Goal: Navigation & Orientation: Find specific page/section

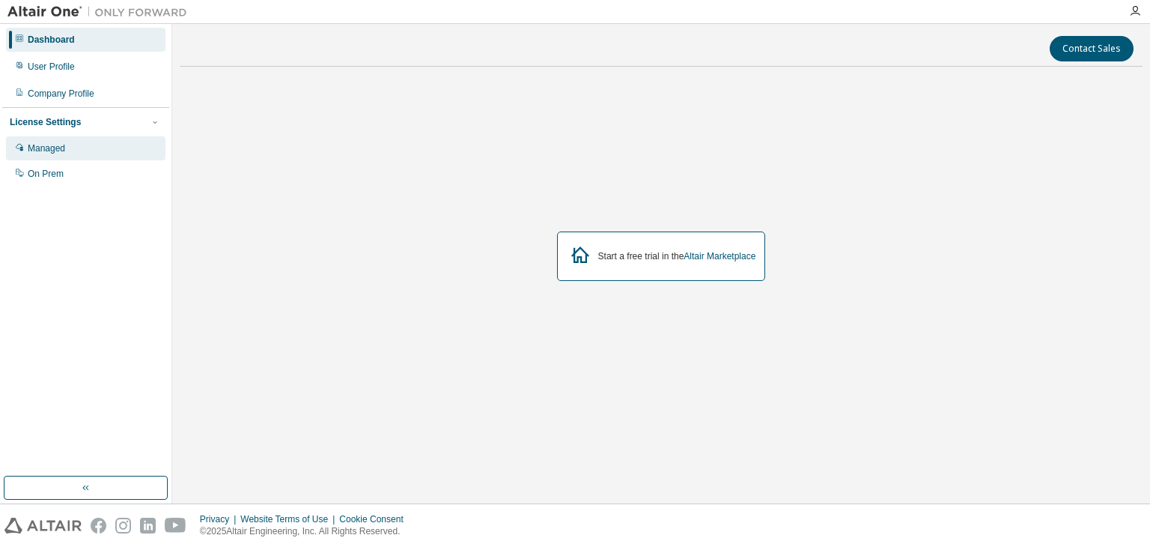
click at [48, 154] on div "Managed" at bounding box center [85, 148] width 159 height 24
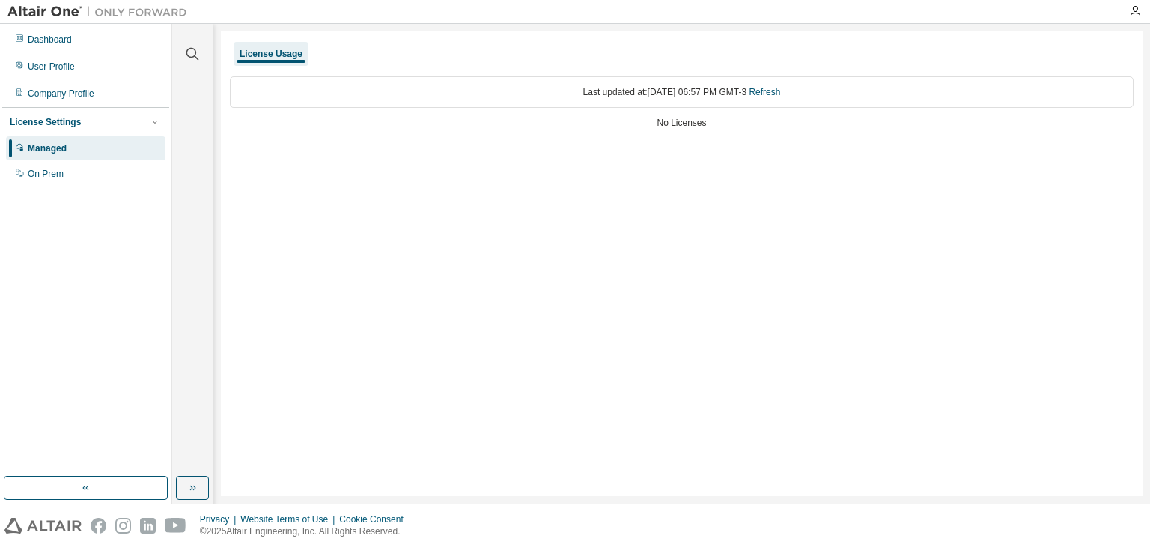
click at [801, 92] on div "Last updated at: [DATE] 06:57 PM GMT-3 Refresh" at bounding box center [682, 91] width 904 height 31
click at [780, 92] on link "Refresh" at bounding box center [764, 92] width 31 height 10
click at [780, 97] on link "Refresh" at bounding box center [764, 92] width 31 height 10
click at [780, 94] on link "Refresh" at bounding box center [764, 92] width 31 height 10
click at [45, 40] on div "Dashboard" at bounding box center [50, 40] width 44 height 12
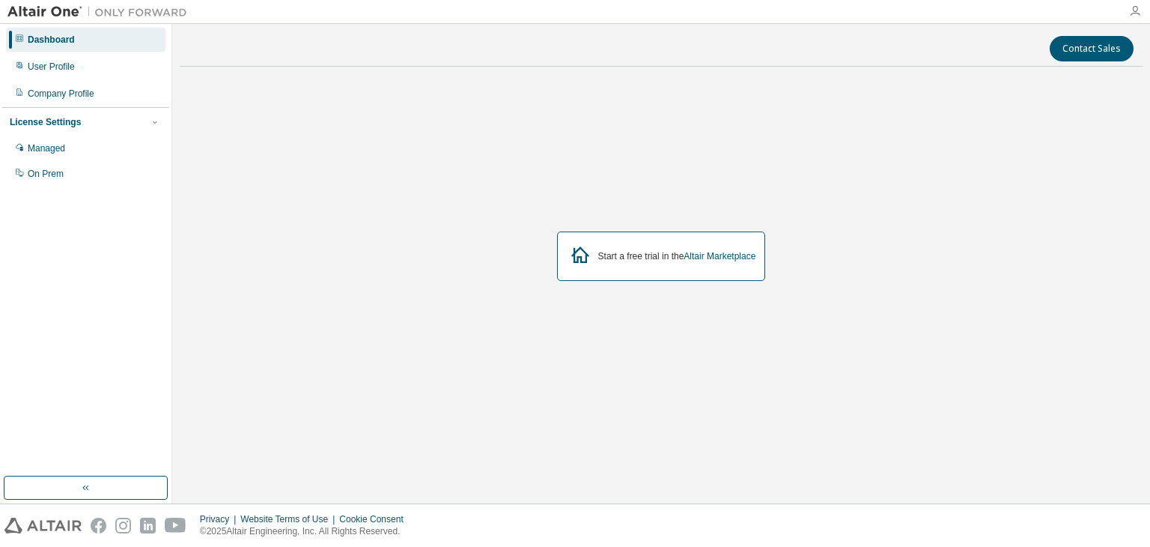
click at [1133, 7] on icon "button" at bounding box center [1135, 11] width 12 height 12
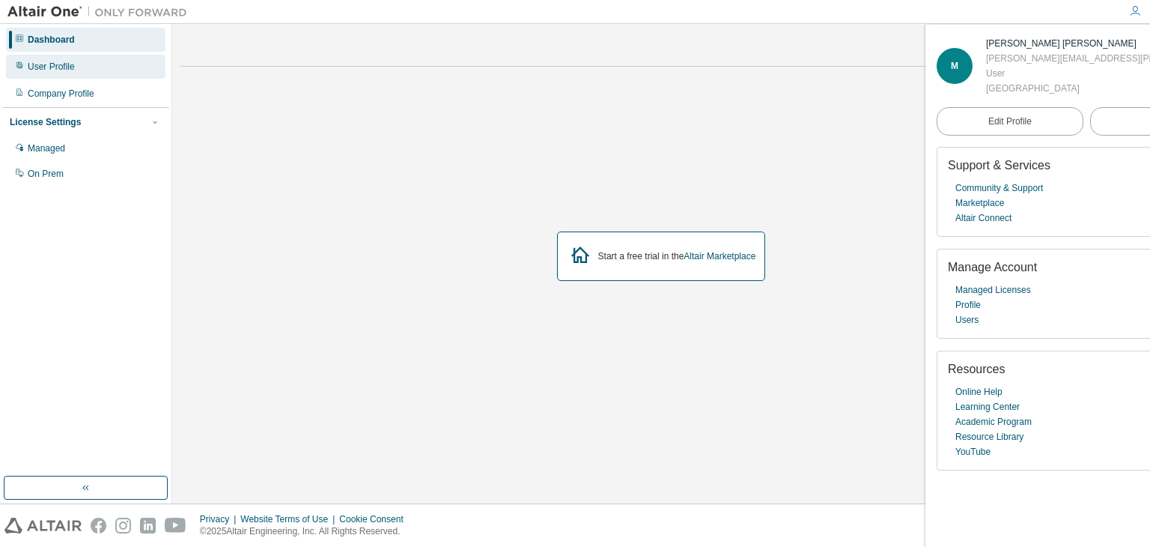
click at [81, 67] on div "User Profile" at bounding box center [85, 67] width 159 height 24
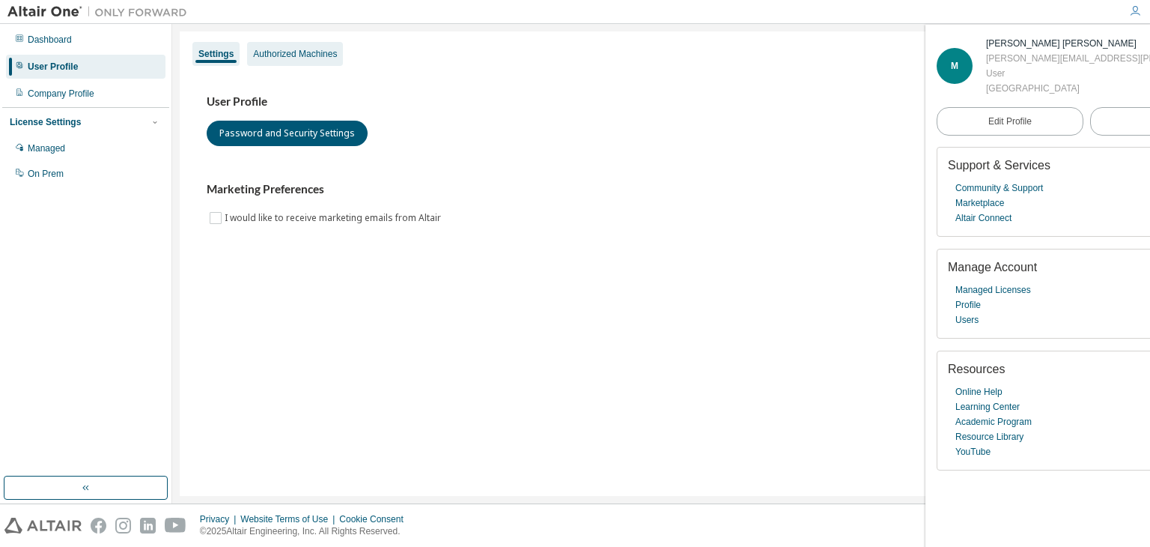
click at [306, 52] on div "Authorized Machines" at bounding box center [295, 54] width 84 height 12
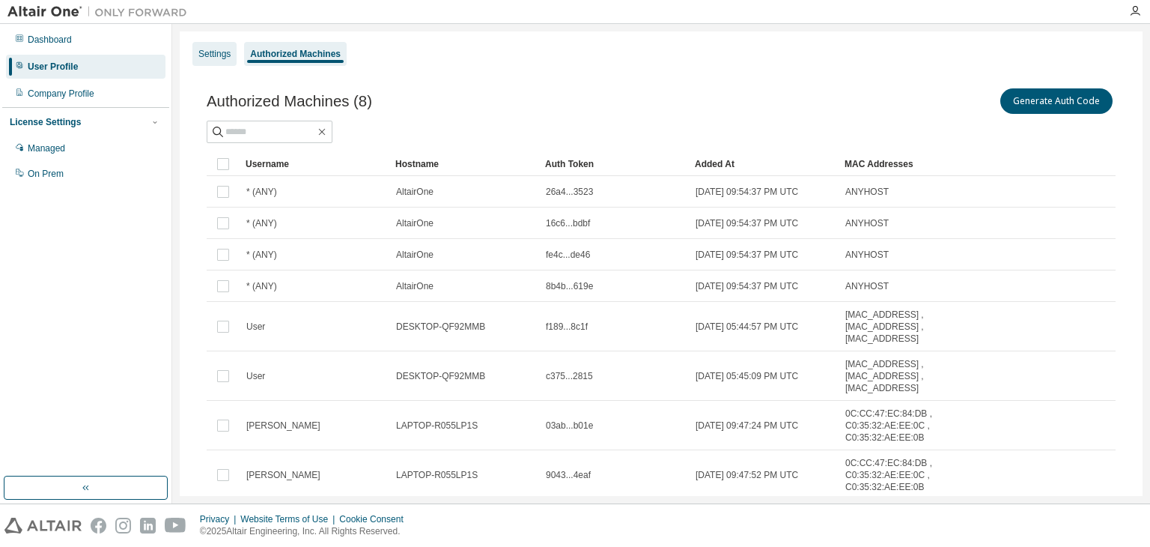
click at [221, 49] on div "Settings" at bounding box center [214, 54] width 32 height 12
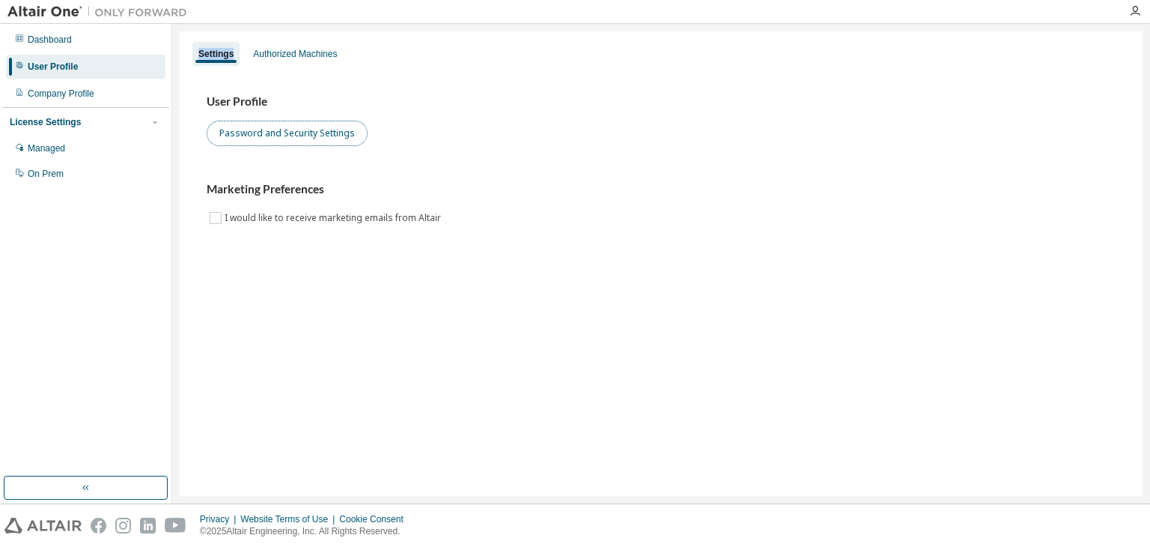
click at [325, 139] on button "Password and Security Settings" at bounding box center [287, 133] width 161 height 25
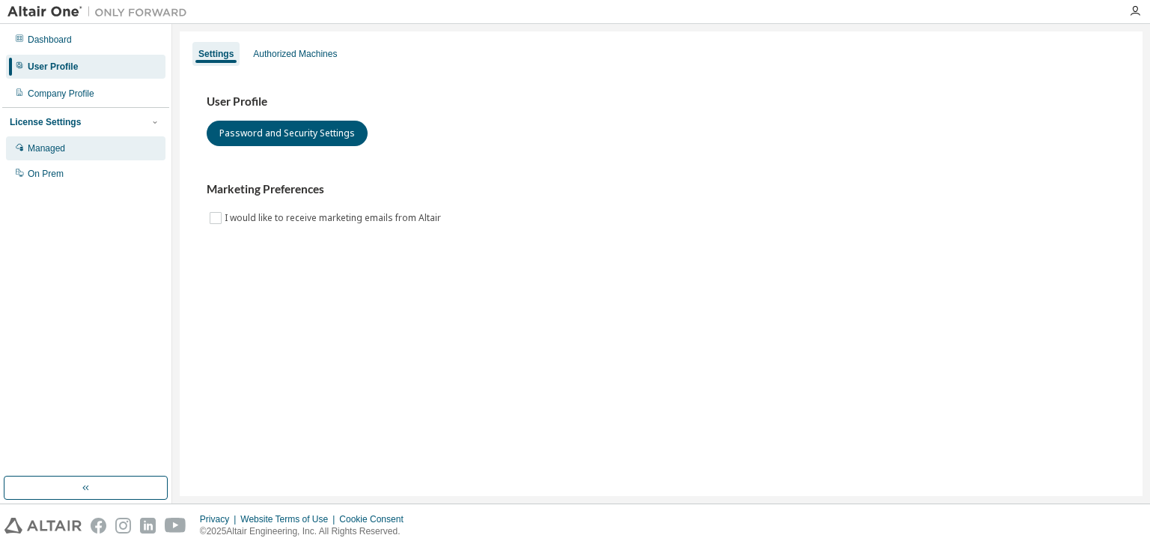
click at [66, 151] on div "Managed" at bounding box center [85, 148] width 159 height 24
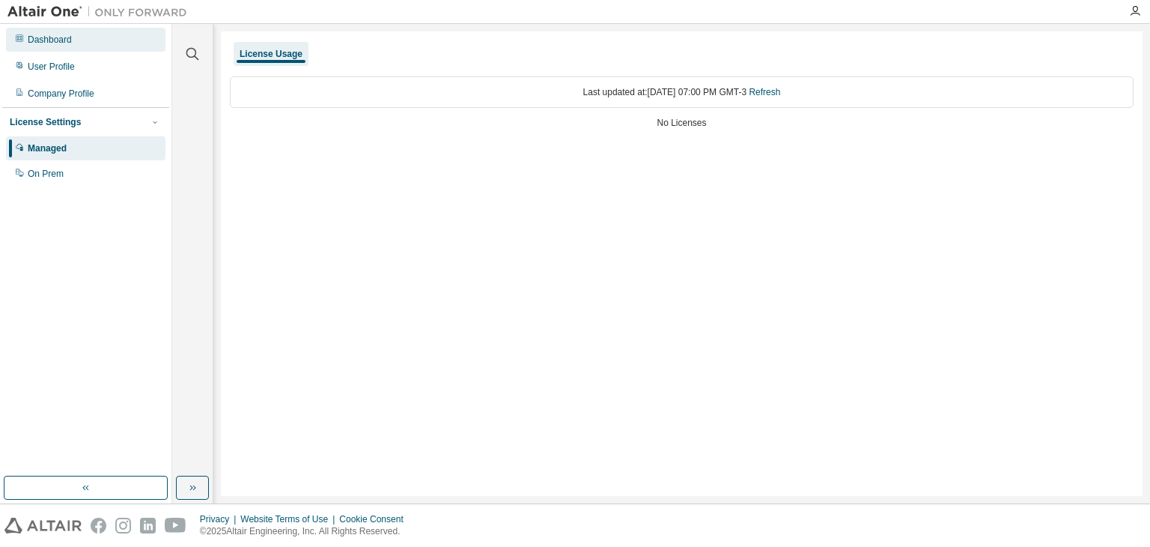
click at [69, 42] on div "Dashboard" at bounding box center [50, 40] width 44 height 12
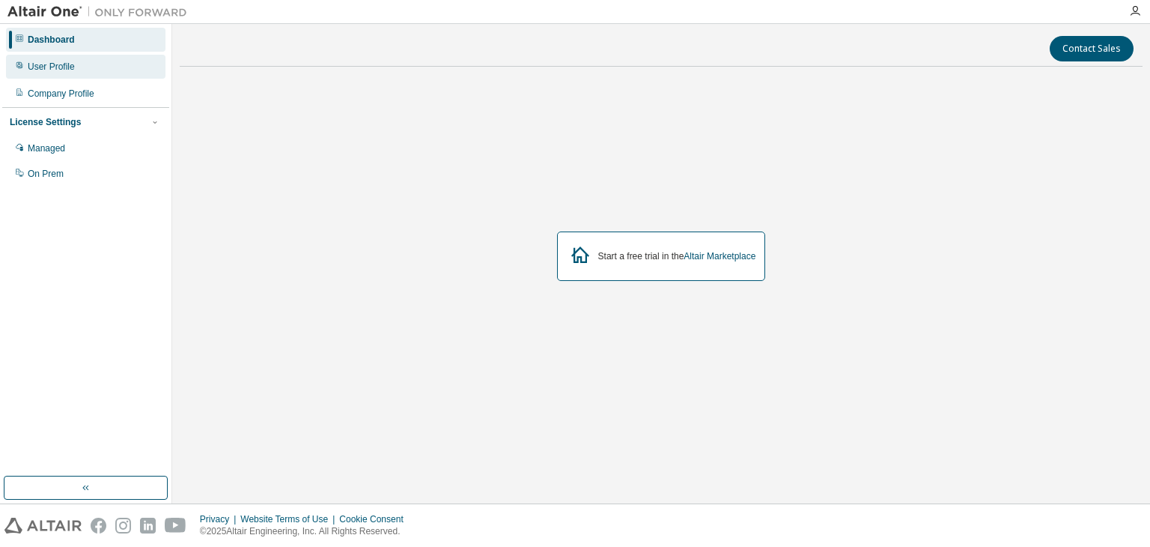
click at [70, 55] on div "User Profile" at bounding box center [85, 67] width 159 height 24
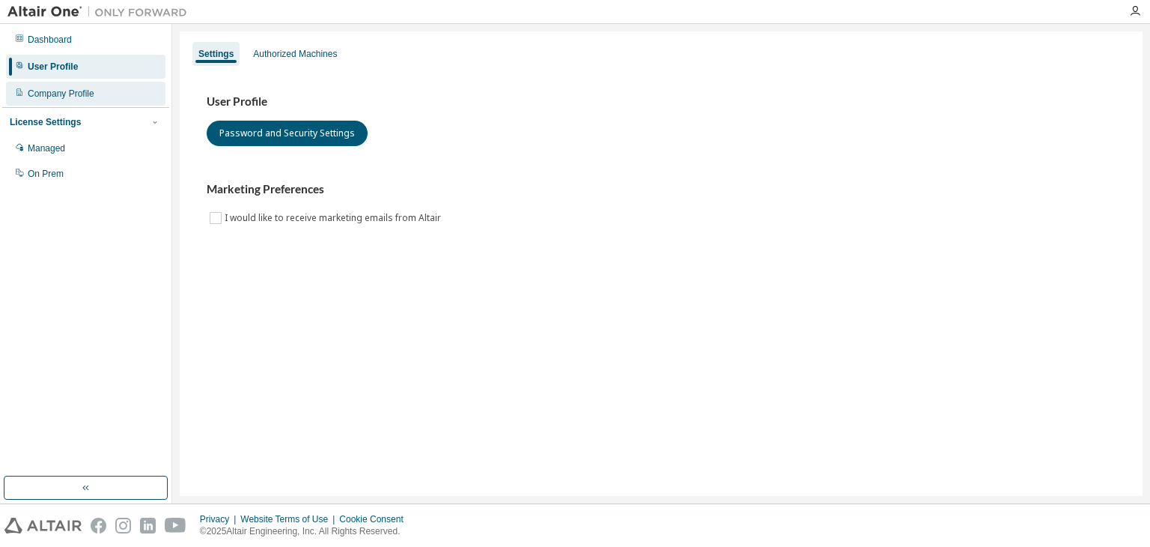
click at [70, 91] on div "Company Profile" at bounding box center [61, 94] width 67 height 12
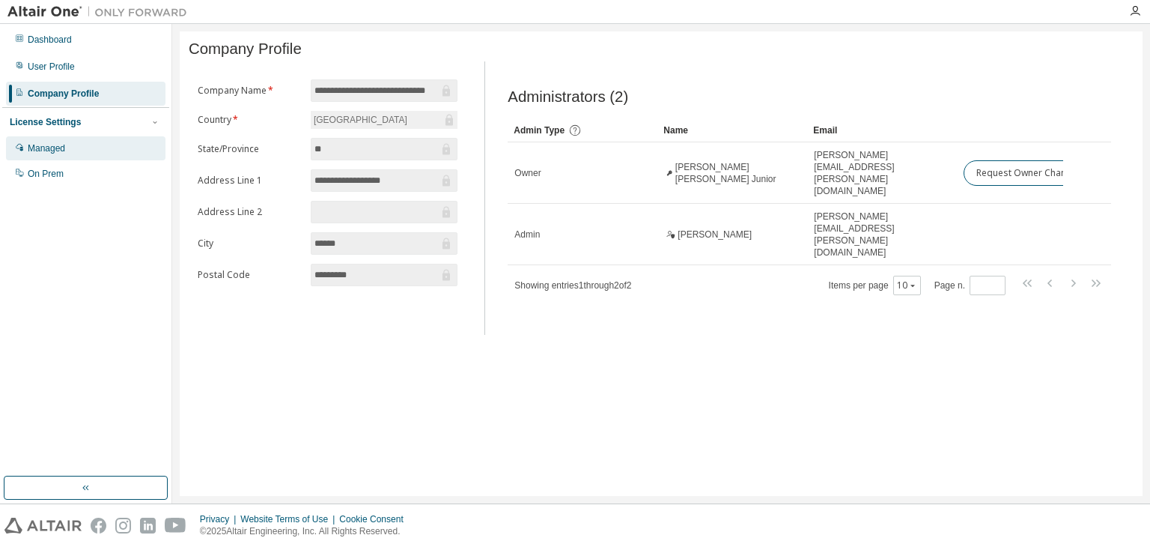
click at [43, 152] on div "Managed" at bounding box center [46, 148] width 37 height 12
